Goal: Information Seeking & Learning: Learn about a topic

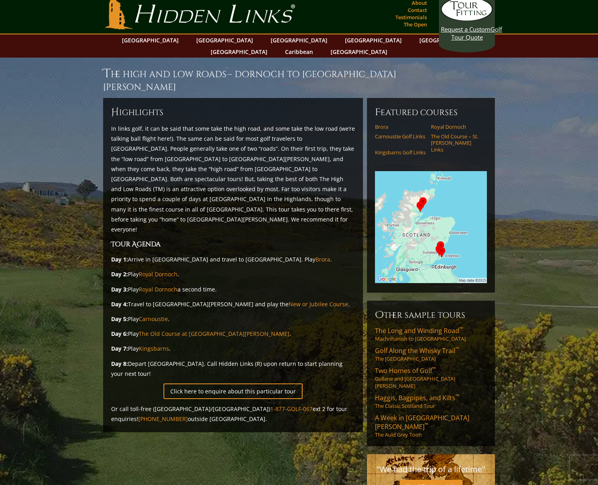
scroll to position [7, 0]
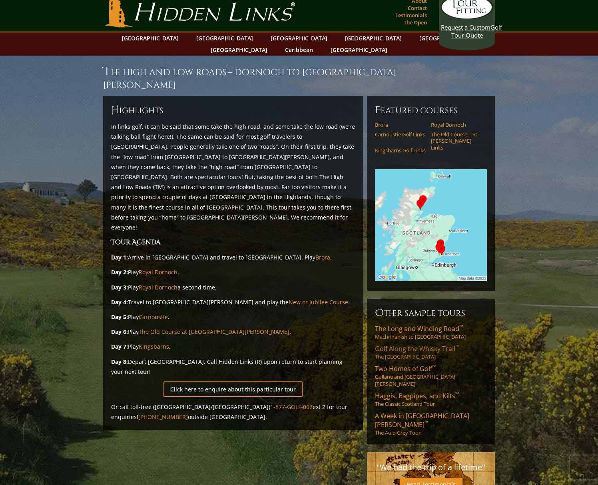
click at [432, 344] on span "Golf Along the Whisky Trail ™" at bounding box center [417, 348] width 84 height 9
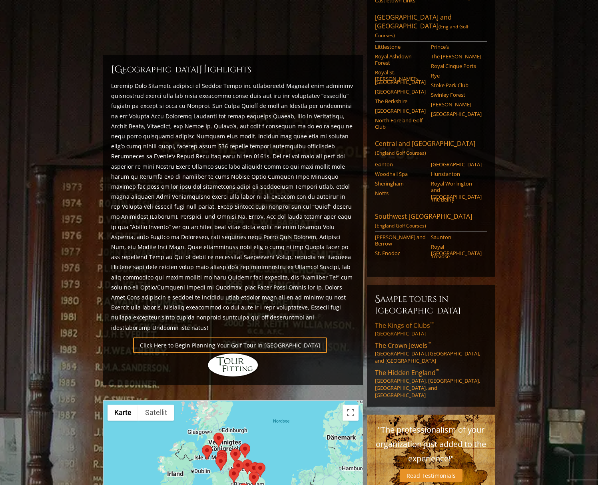
scroll to position [203, 0]
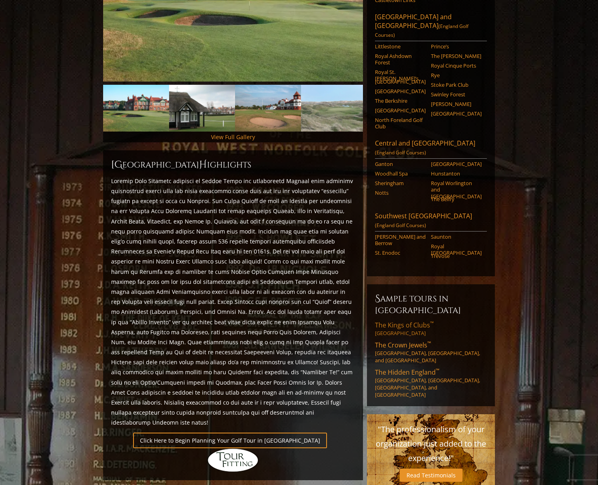
click at [407, 321] on span "The Kings of Clubs ™" at bounding box center [404, 325] width 59 height 9
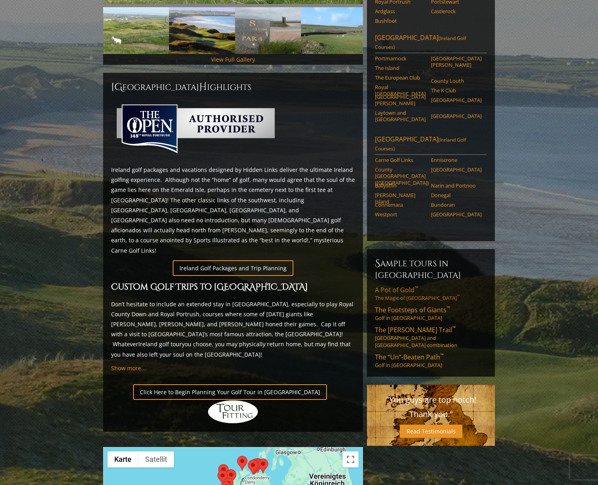
scroll to position [281, 0]
click at [411, 352] on span "The “Un”-Beaten Path ™" at bounding box center [409, 356] width 69 height 9
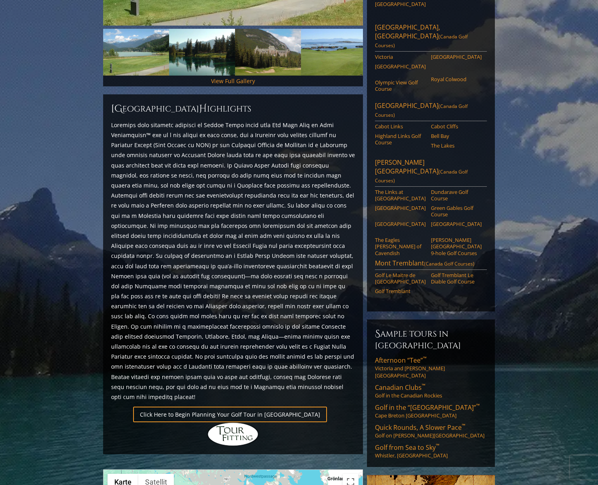
scroll to position [261, 0]
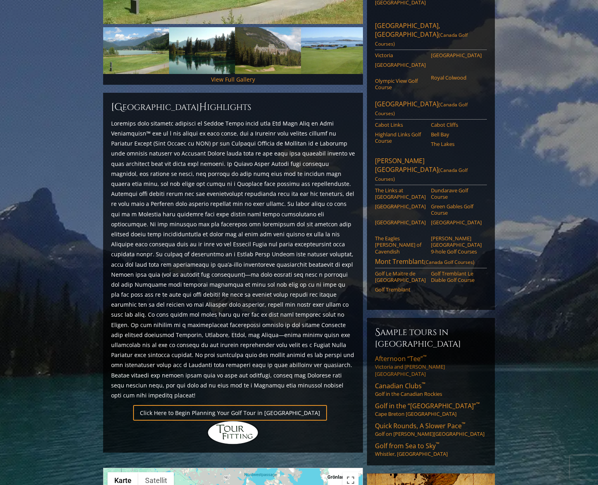
click at [406, 354] on link "Afternoon “Tee” ™ Victoria and [PERSON_NAME][GEOGRAPHIC_DATA]" at bounding box center [431, 365] width 112 height 23
